Goal: Task Accomplishment & Management: Complete application form

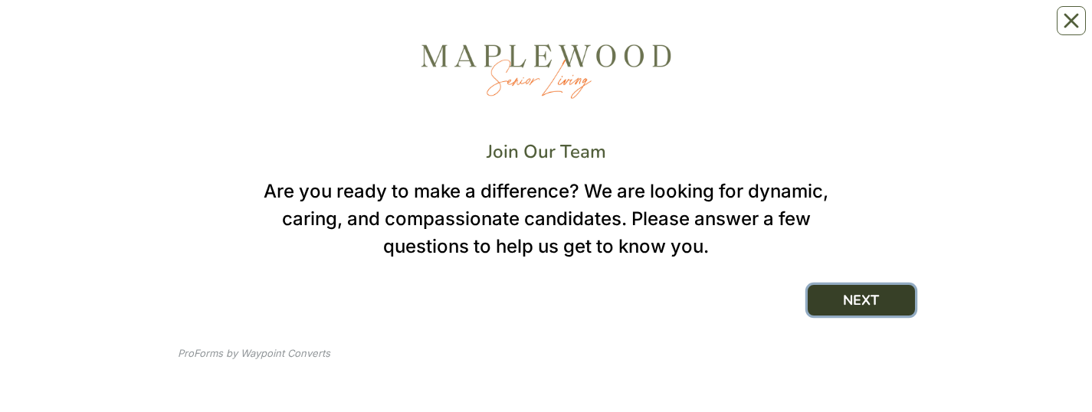
click at [866, 30] on button "NEXT" at bounding box center [860, 300] width 107 height 31
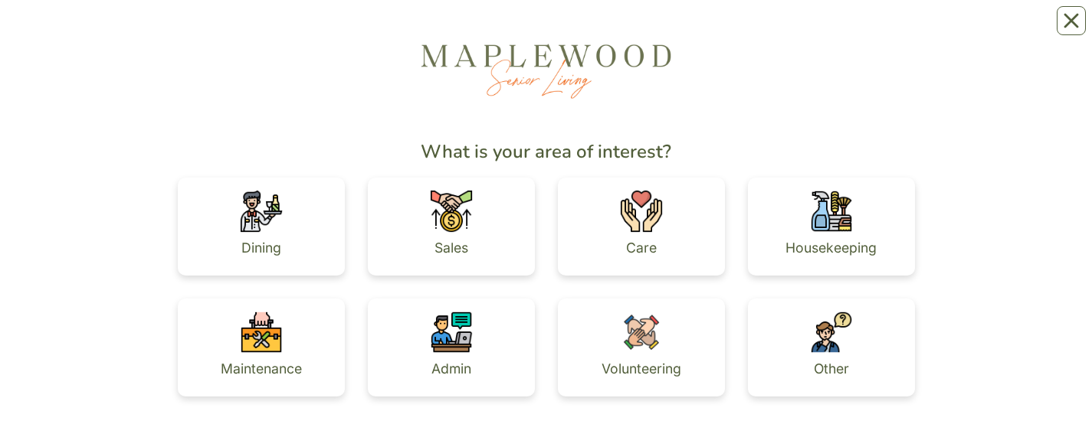
scroll to position [2, 0]
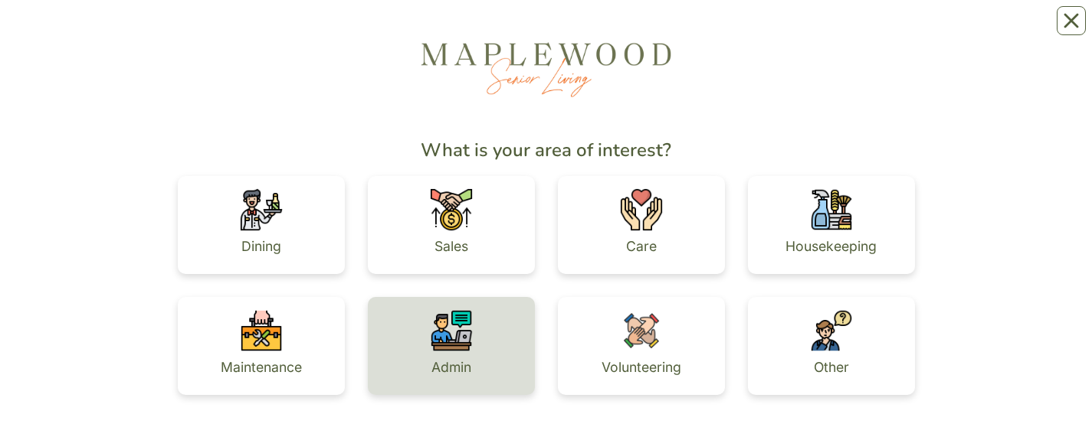
click at [476, 30] on div "Admin" at bounding box center [451, 346] width 167 height 98
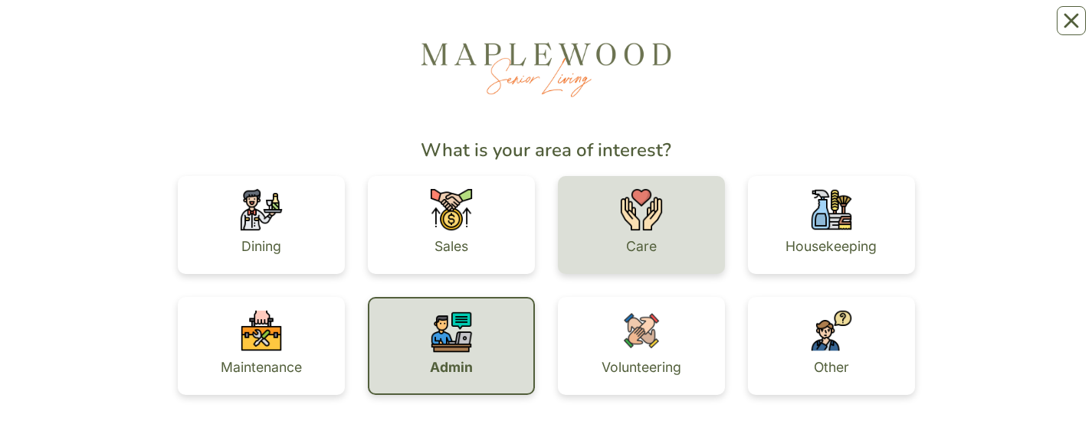
click at [656, 30] on img at bounding box center [641, 209] width 43 height 43
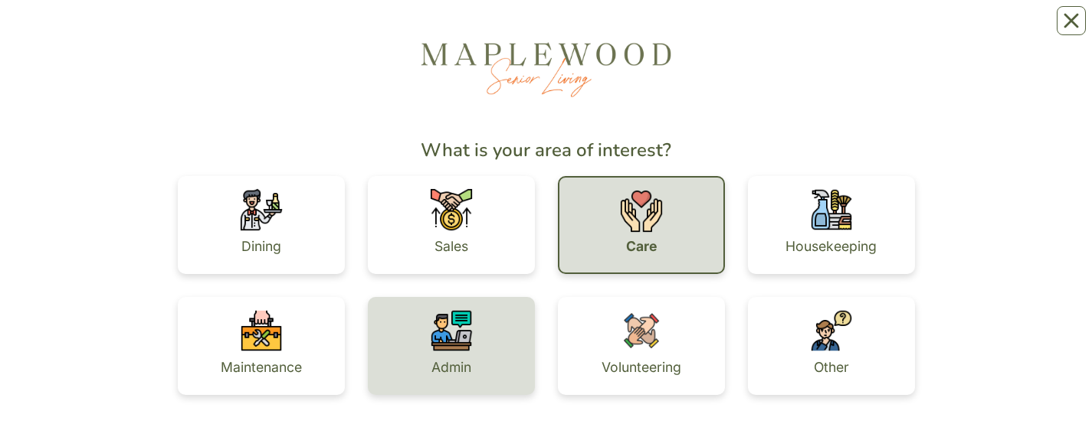
click at [450, 30] on div "Admin" at bounding box center [451, 367] width 40 height 31
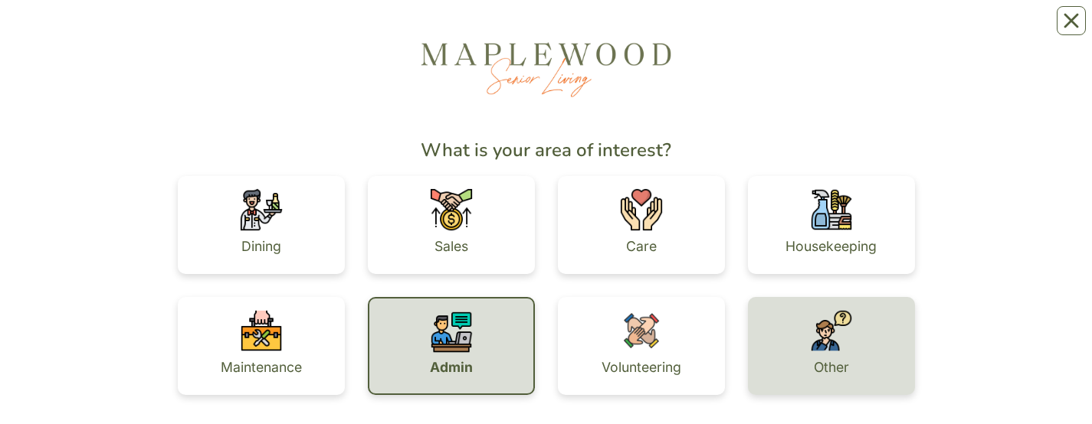
scroll to position [135, 0]
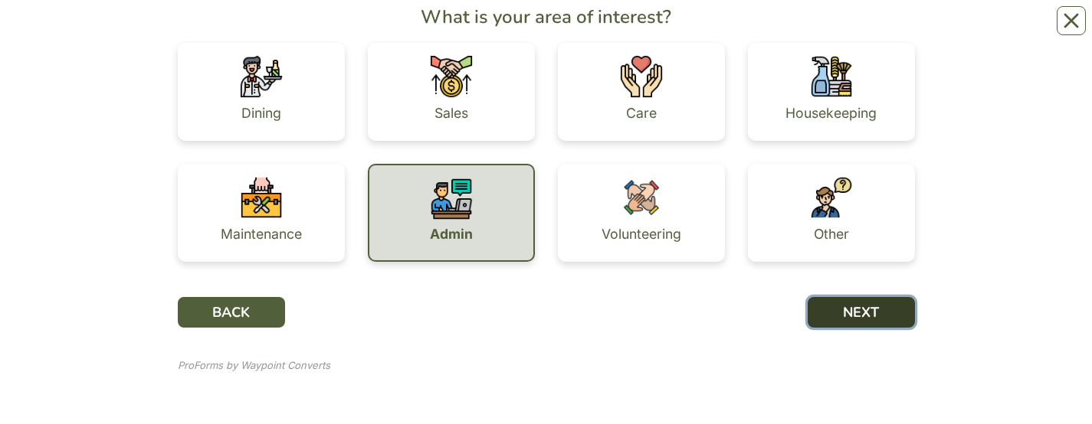
click at [846, 30] on button "NEXT" at bounding box center [860, 312] width 107 height 31
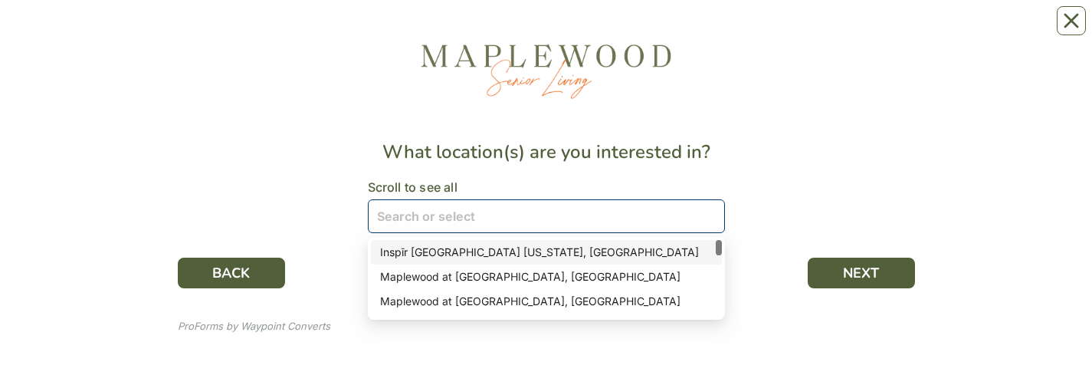
click at [621, 30] on div at bounding box center [538, 216] width 335 height 31
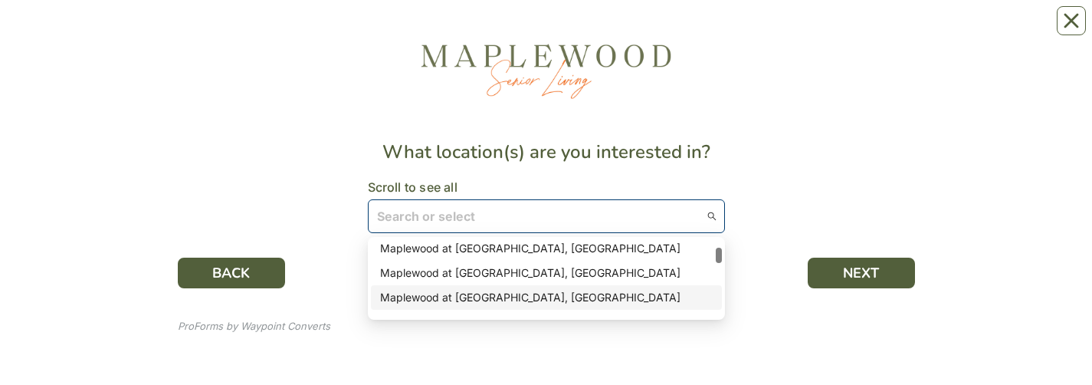
scroll to position [62, 0]
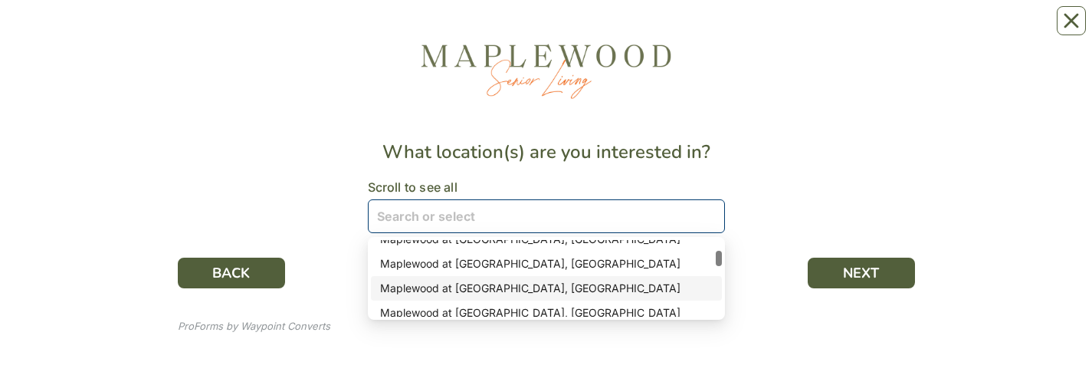
click at [578, 30] on div "Maplewood at [GEOGRAPHIC_DATA], [GEOGRAPHIC_DATA]" at bounding box center [546, 288] width 332 height 17
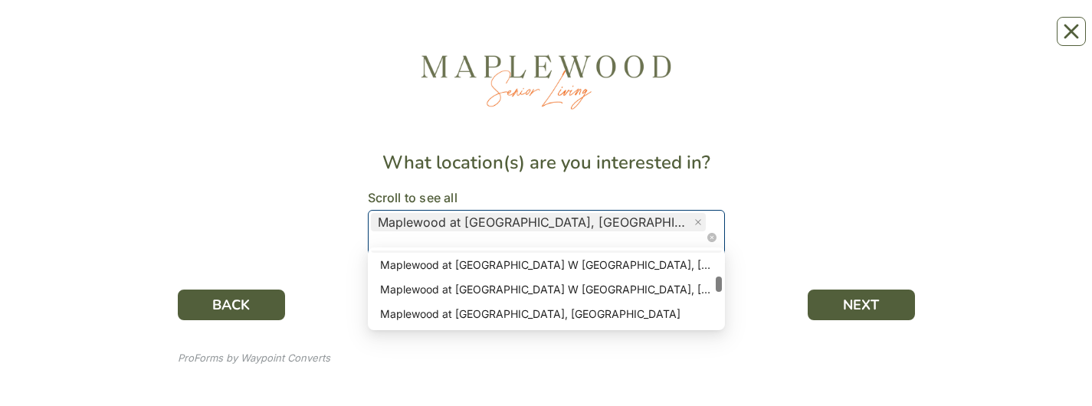
scroll to position [146, 0]
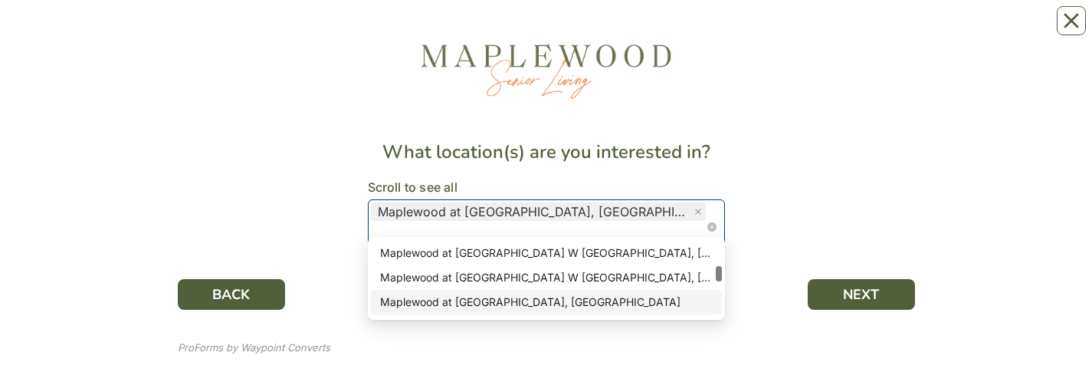
click at [575, 30] on div "Maplewood at [GEOGRAPHIC_DATA], [GEOGRAPHIC_DATA]" at bounding box center [546, 301] width 332 height 17
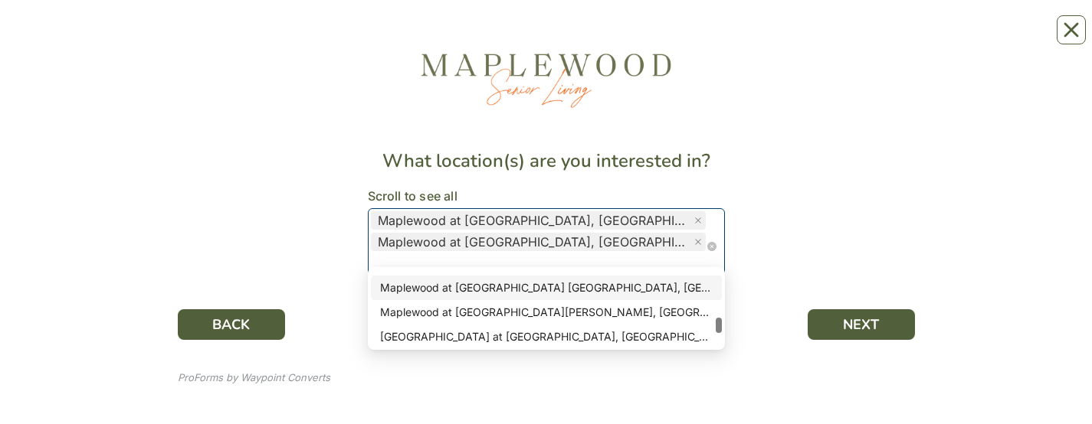
scroll to position [261, 0]
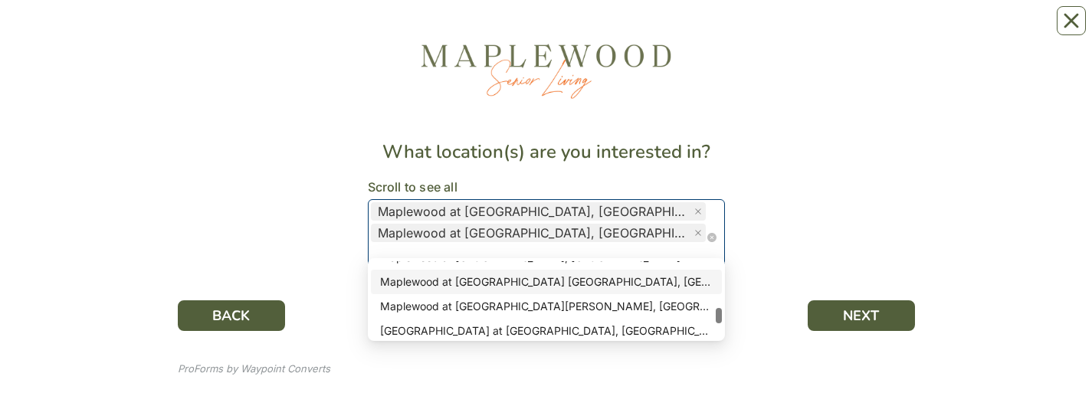
click at [560, 30] on div "Maplewood at [GEOGRAPHIC_DATA] [GEOGRAPHIC_DATA], [GEOGRAPHIC_DATA]" at bounding box center [546, 281] width 332 height 17
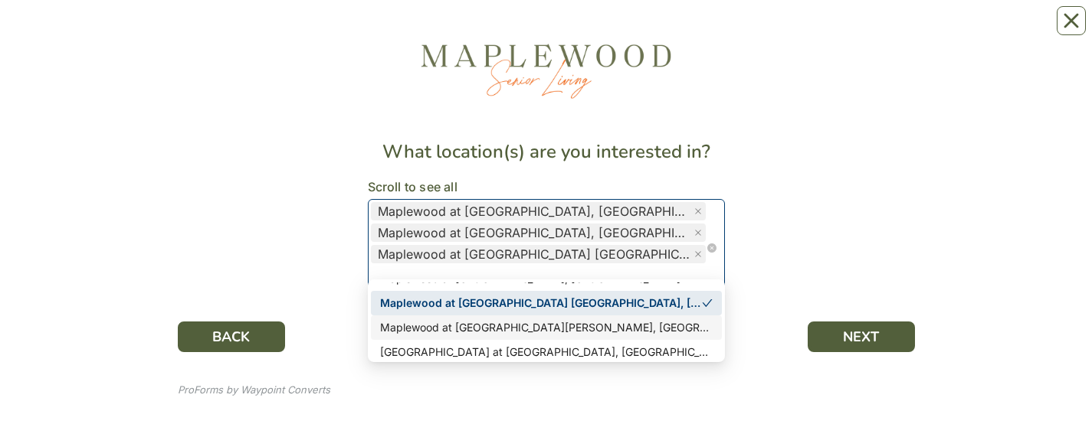
click at [582, 30] on div "Maplewood at [GEOGRAPHIC_DATA][PERSON_NAME], [GEOGRAPHIC_DATA]" at bounding box center [546, 327] width 332 height 17
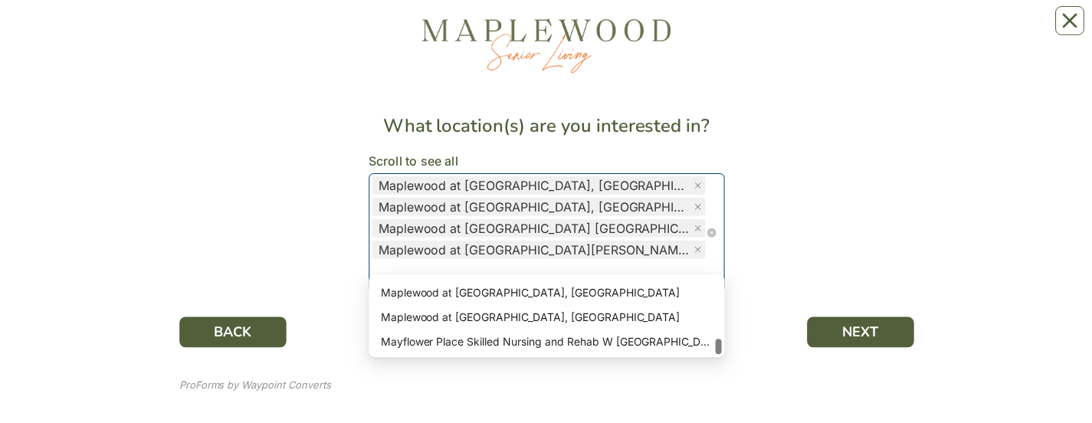
scroll to position [26, 0]
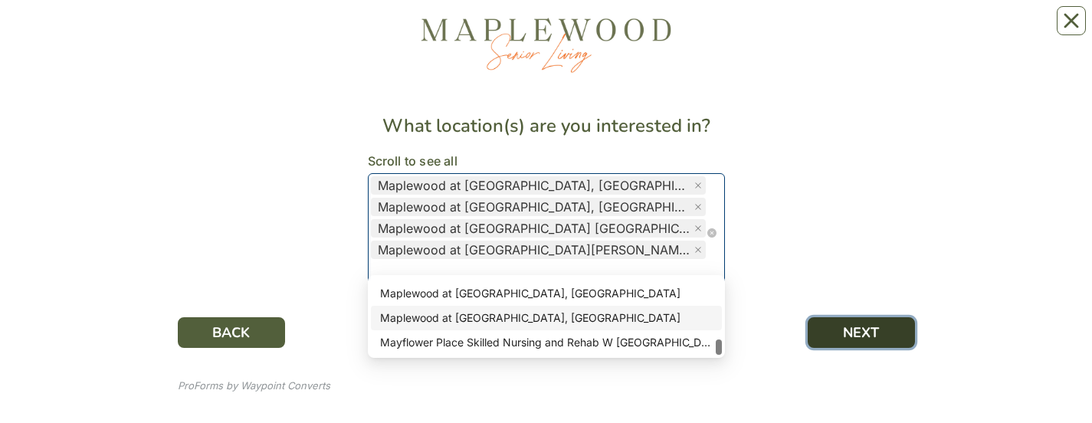
click at [838, 30] on button "NEXT" at bounding box center [860, 332] width 107 height 31
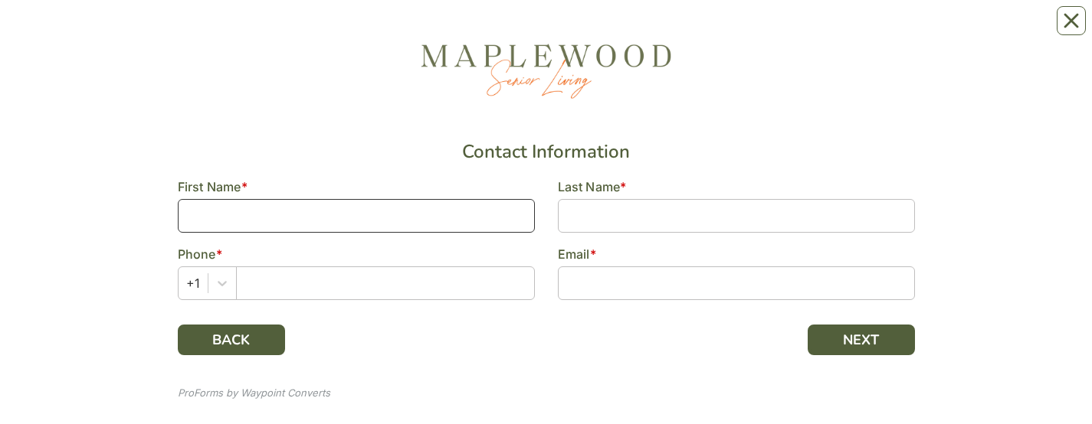
click at [350, 30] on input at bounding box center [356, 216] width 357 height 34
type input "[PERSON_NAME]"
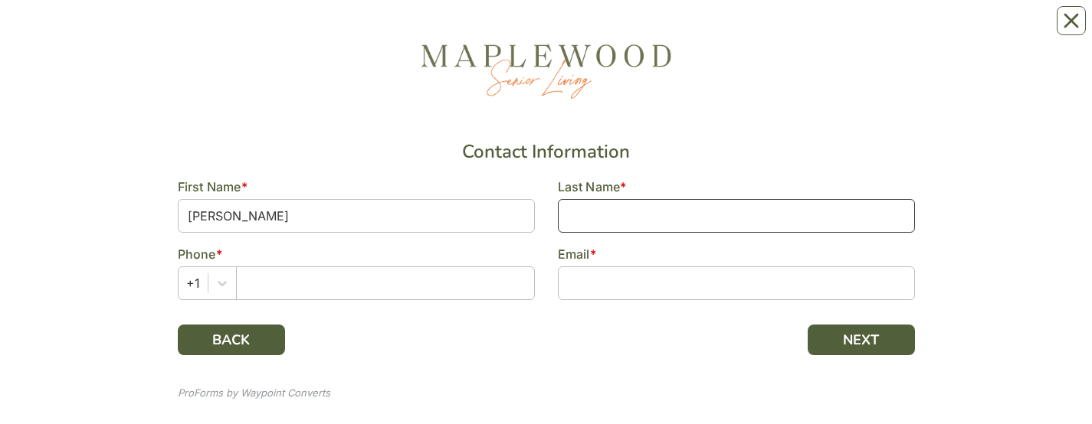
type input "[PERSON_NAME]"
type input "2038858440"
type input "[EMAIL_ADDRESS][DOMAIN_NAME]"
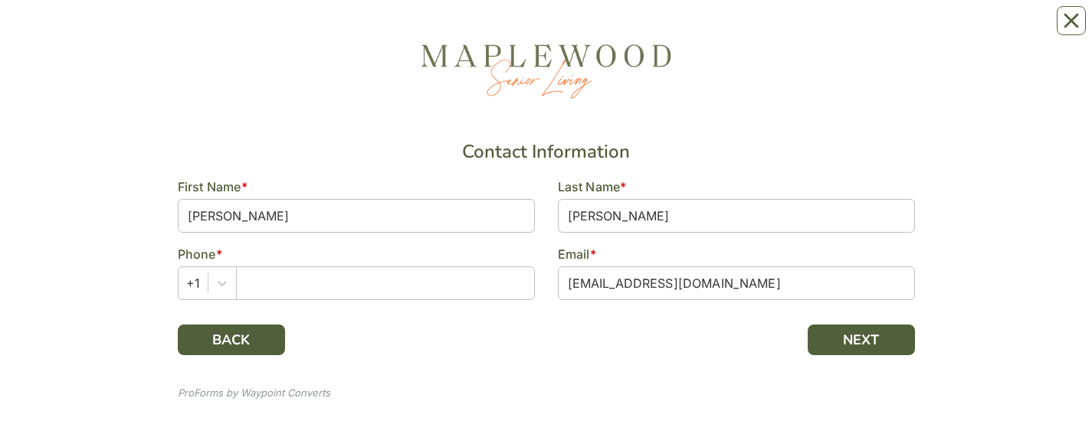
click at [522, 30] on div at bounding box center [546, 340] width 737 height 31
click at [434, 30] on input "text" at bounding box center [385, 284] width 299 height 34
type input "2038858440"
click at [467, 30] on div at bounding box center [546, 340] width 737 height 31
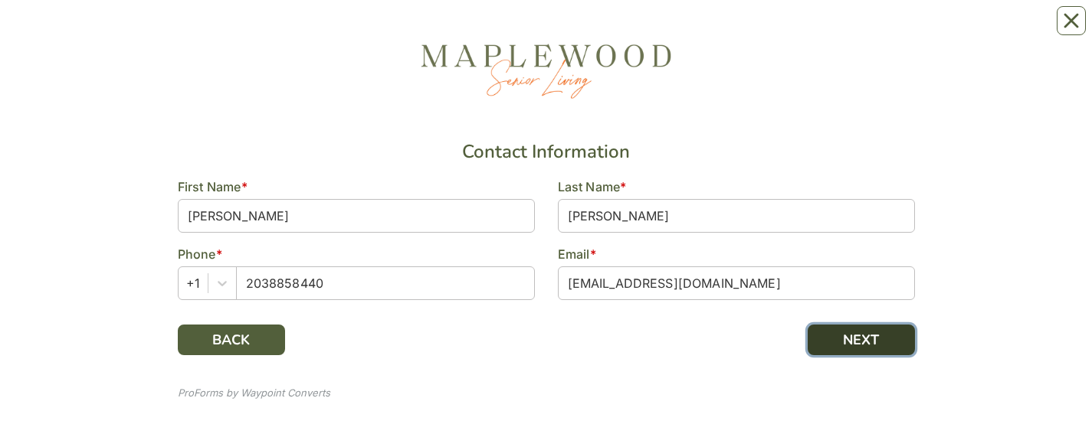
click at [837, 30] on button "NEXT" at bounding box center [860, 340] width 107 height 31
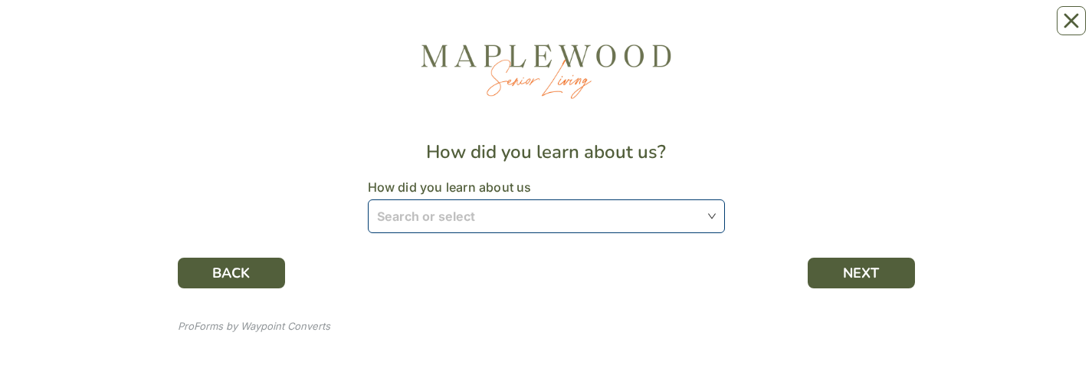
click at [593, 30] on input "search" at bounding box center [546, 215] width 339 height 31
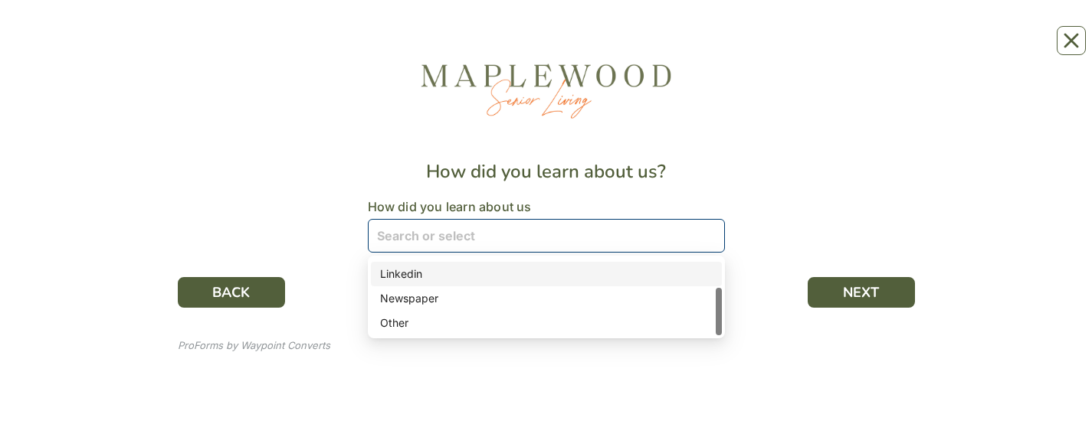
scroll to position [46, 0]
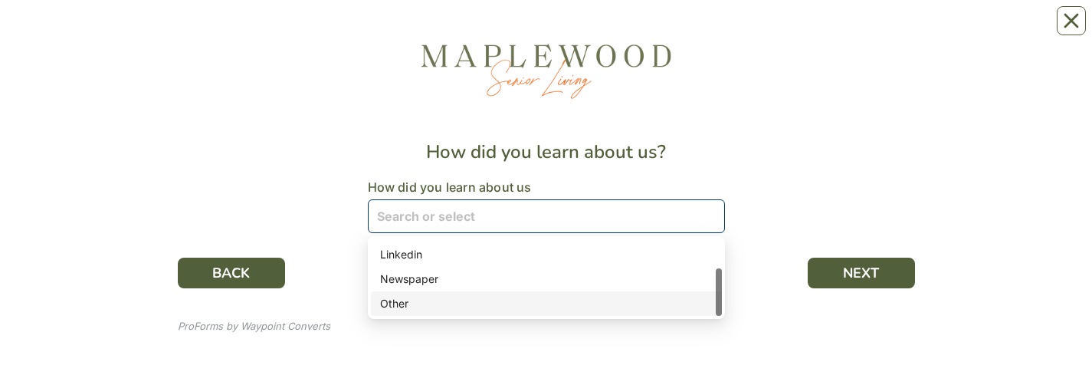
click at [563, 30] on div "Other" at bounding box center [546, 303] width 332 height 17
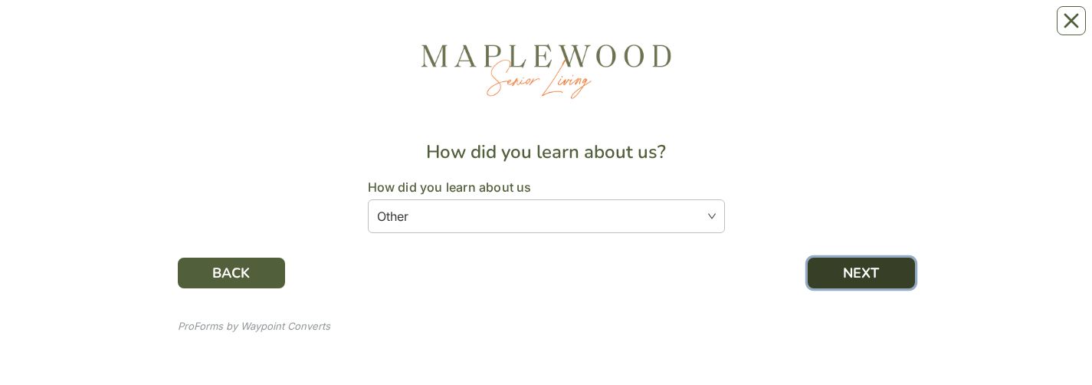
click at [846, 30] on button "NEXT" at bounding box center [860, 272] width 107 height 31
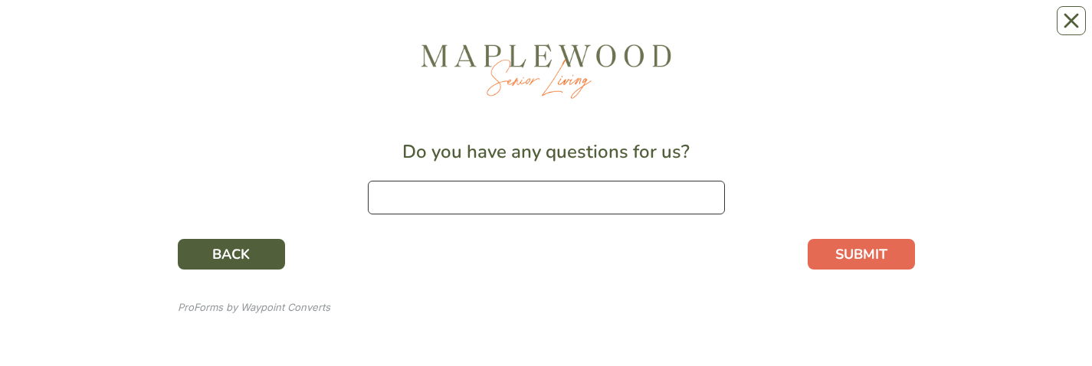
click at [647, 30] on input at bounding box center [546, 198] width 357 height 34
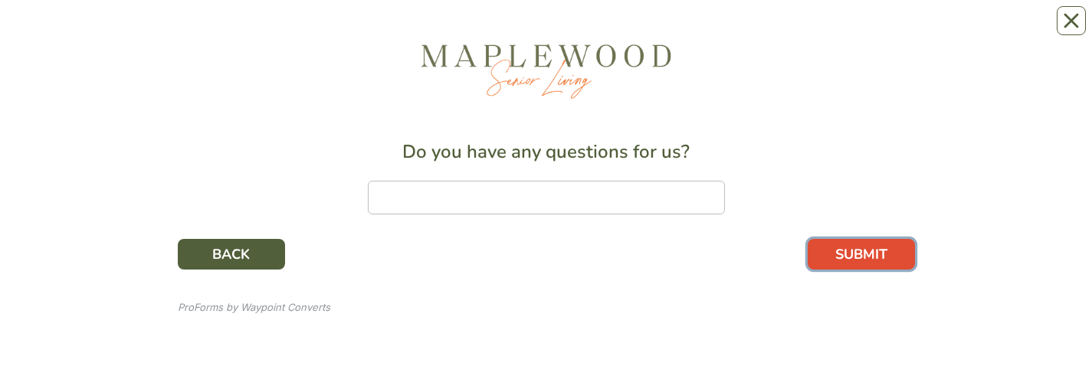
click at [876, 30] on button "SUBMIT" at bounding box center [860, 254] width 107 height 31
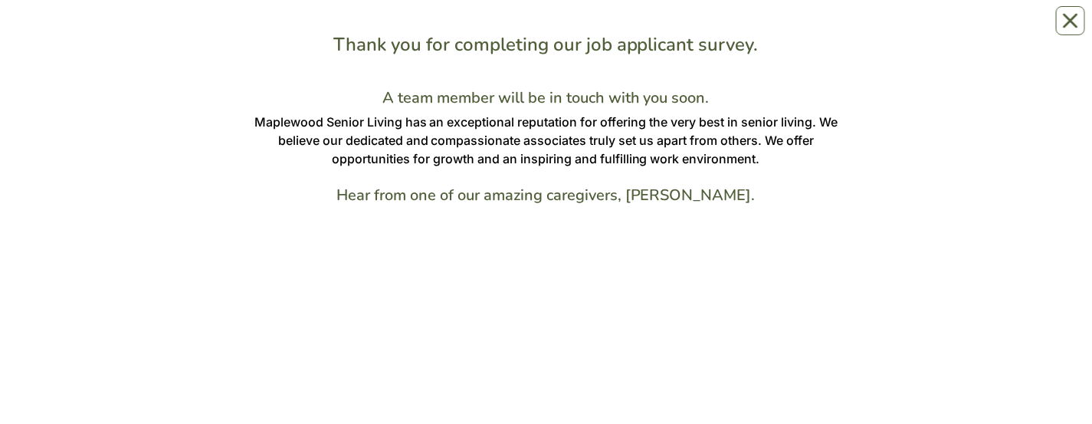
scroll to position [247, 0]
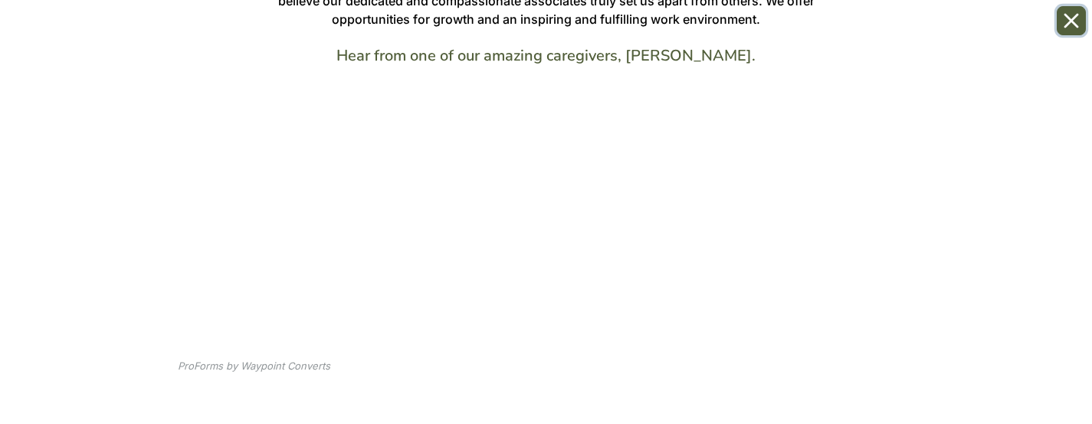
click at [1071, 13] on icon "Close" at bounding box center [1070, 20] width 15 height 15
